Goal: Task Accomplishment & Management: Use online tool/utility

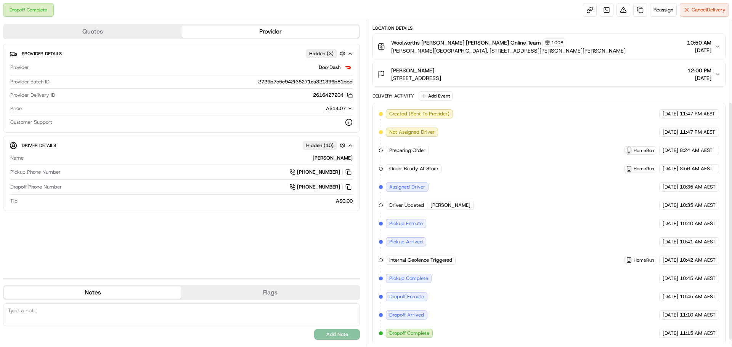
scroll to position [121, 0]
click at [662, 9] on span "Reassign" at bounding box center [663, 9] width 20 height 7
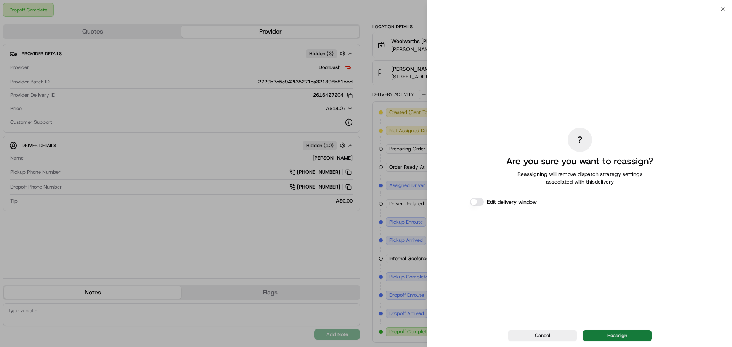
click at [601, 337] on button "Reassign" at bounding box center [617, 336] width 69 height 11
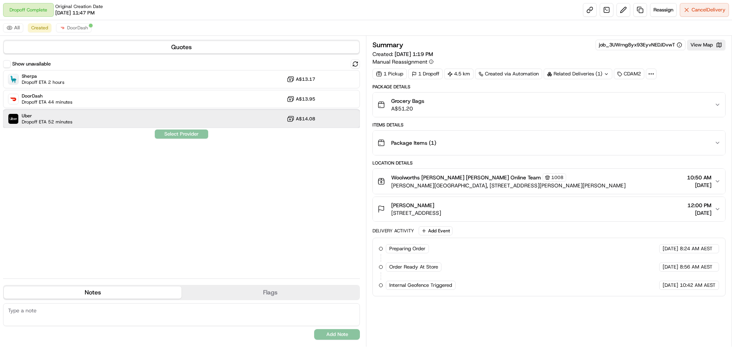
click at [231, 123] on div "Uber Dropoff ETA 52 minutes A$14.08" at bounding box center [181, 119] width 357 height 18
click at [189, 131] on button "Assign Provider" at bounding box center [181, 134] width 54 height 9
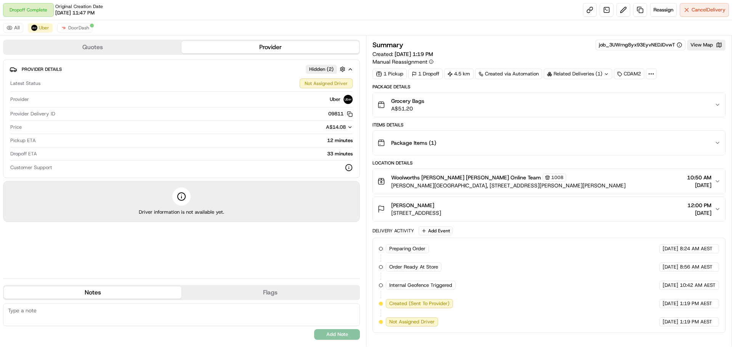
drag, startPoint x: 491, startPoint y: 124, endPoint x: 489, endPoint y: 110, distance: 14.6
click at [489, 110] on div "Grocery Bags A$51.20" at bounding box center [545, 104] width 337 height 15
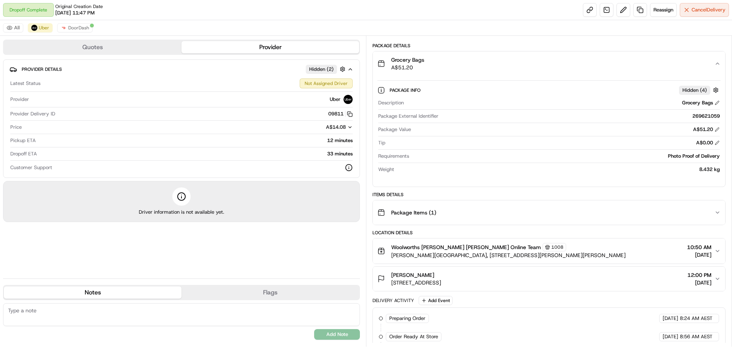
scroll to position [101, 0]
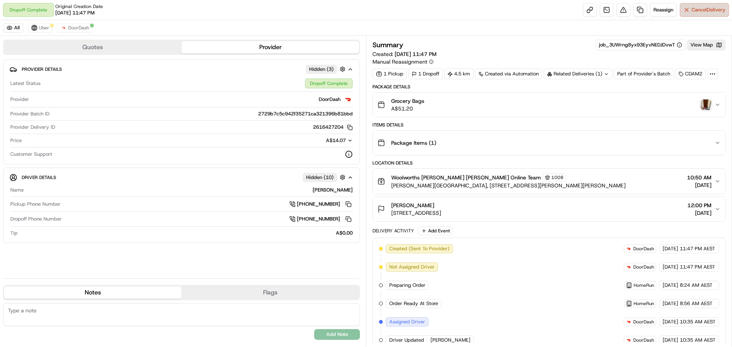
click at [718, 10] on span "Cancel Delivery" at bounding box center [709, 9] width 34 height 7
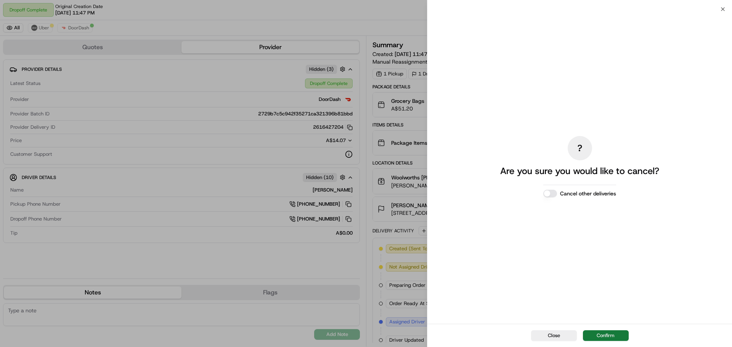
click at [608, 335] on button "Confirm" at bounding box center [606, 336] width 46 height 11
click at [566, 338] on button "Close" at bounding box center [554, 336] width 46 height 11
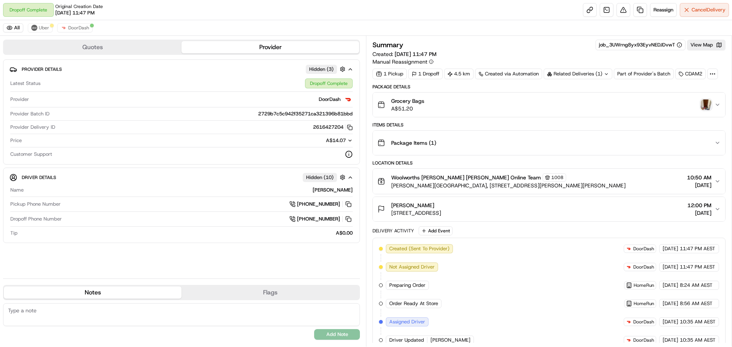
click at [43, 22] on div "All Uber DoorDash" at bounding box center [366, 28] width 732 height 16
click at [41, 29] on span "Uber" at bounding box center [44, 28] width 10 height 6
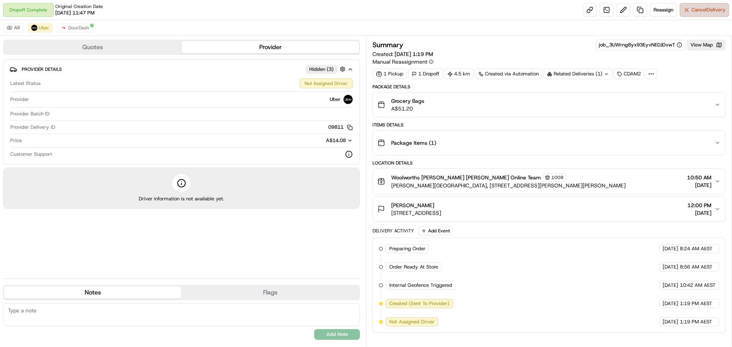
click at [700, 13] on button "Cancel Delivery" at bounding box center [704, 10] width 49 height 14
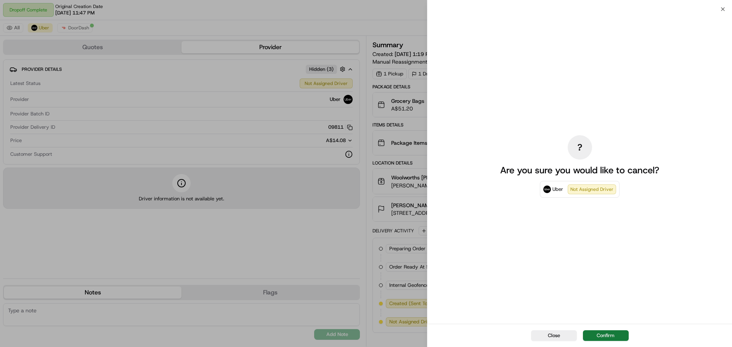
click at [611, 338] on button "Confirm" at bounding box center [606, 336] width 46 height 11
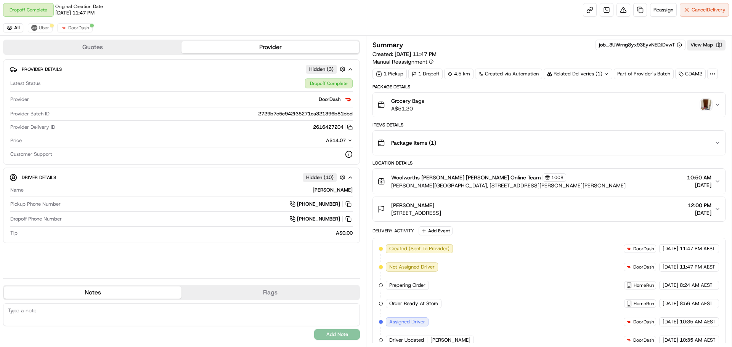
click at [41, 32] on div "All Uber DoorDash" at bounding box center [366, 28] width 732 height 16
click at [42, 27] on span "Uber" at bounding box center [44, 28] width 10 height 6
